Goal: Find specific page/section: Find specific page/section

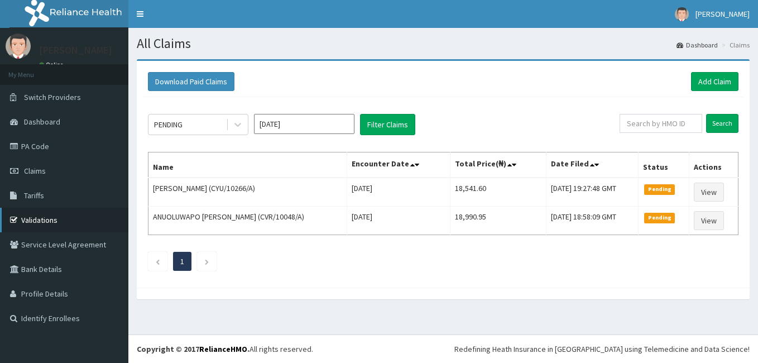
click at [39, 221] on link "Validations" at bounding box center [64, 220] width 128 height 25
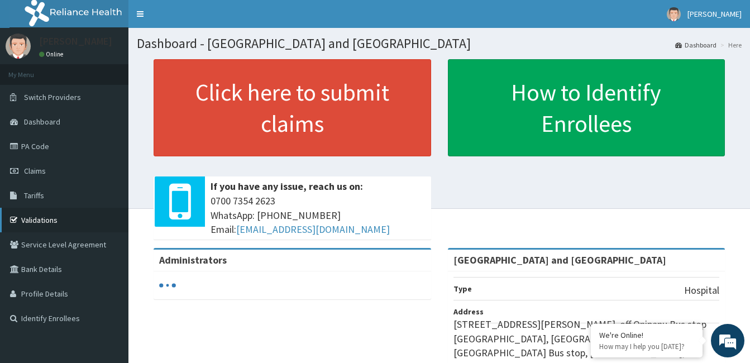
click at [45, 219] on link "Validations" at bounding box center [64, 220] width 128 height 25
